Goal: Navigation & Orientation: Find specific page/section

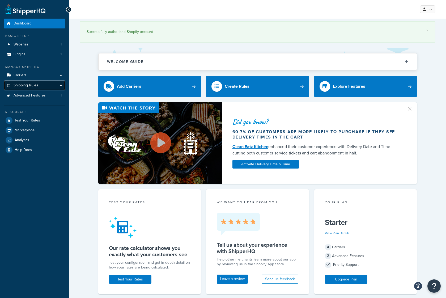
click at [27, 84] on span "Shipping Rules" at bounding box center [26, 85] width 25 height 5
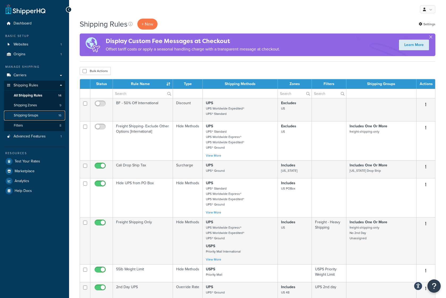
click at [31, 117] on span "Shipping Groups" at bounding box center [26, 115] width 24 height 5
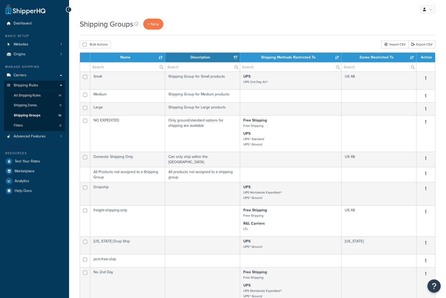
select select "15"
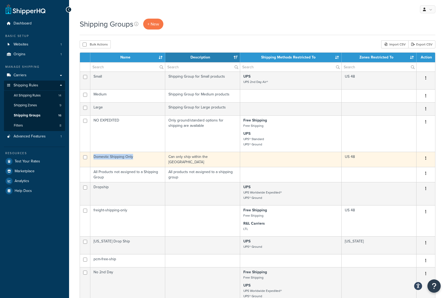
drag, startPoint x: 138, startPoint y: 157, endPoint x: 93, endPoint y: 158, distance: 44.9
click at [93, 158] on td "Domestic Shipping Only" at bounding box center [127, 159] width 75 height 15
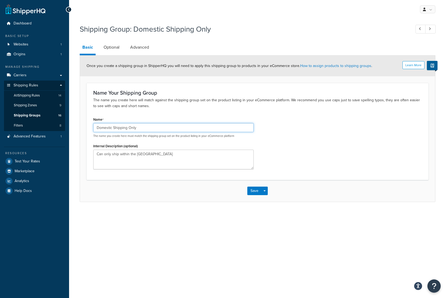
drag, startPoint x: 137, startPoint y: 128, endPoint x: 85, endPoint y: 122, distance: 52.7
click at [85, 122] on form "Learn More Once you create a shipping group in ShipperHQ you will need to apply…" at bounding box center [257, 129] width 355 height 146
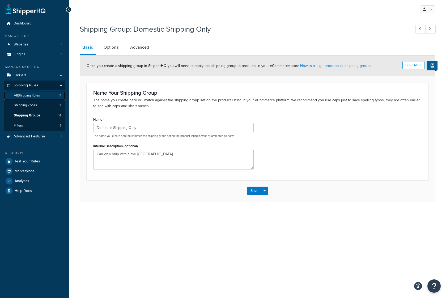
click at [26, 97] on span "All Shipping Rules" at bounding box center [27, 95] width 26 height 5
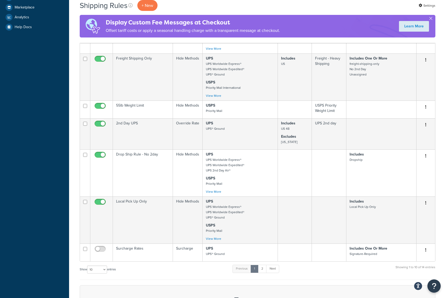
scroll to position [165, 0]
click at [264, 268] on link "2" at bounding box center [262, 268] width 9 height 8
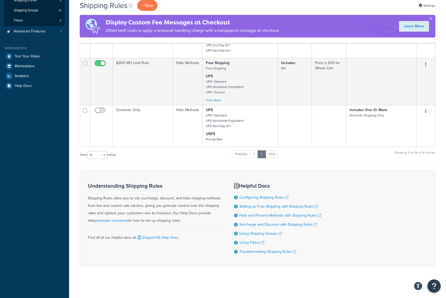
scroll to position [105, 0]
